Goal: Find contact information: Find contact information

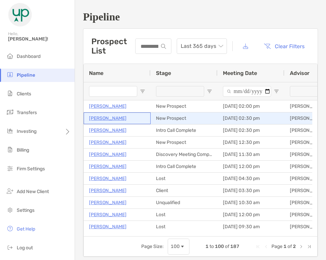
click at [118, 118] on p "[PERSON_NAME]" at bounding box center [107, 118] width 37 height 8
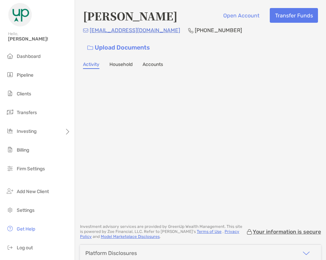
click at [195, 32] on p "[PHONE_NUMBER]" at bounding box center [218, 30] width 47 height 8
copy p "[PHONE_NUMBER]"
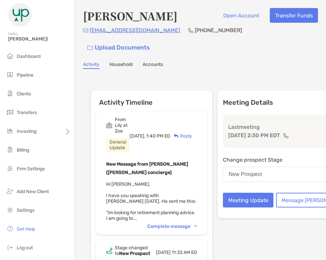
click at [172, 191] on div "New Message from [PERSON_NAME] ([PERSON_NAME] concierge) Hi [PERSON_NAME], I ha…" at bounding box center [151, 190] width 91 height 61
click at [178, 223] on div "Complete message" at bounding box center [172, 226] width 50 height 6
